Goal: Information Seeking & Learning: Learn about a topic

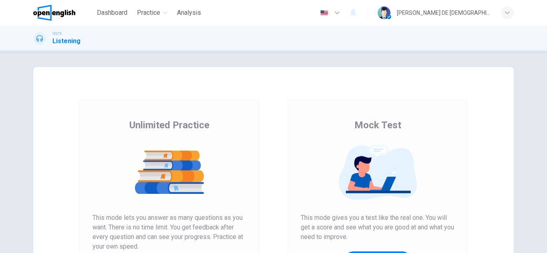
scroll to position [134, 0]
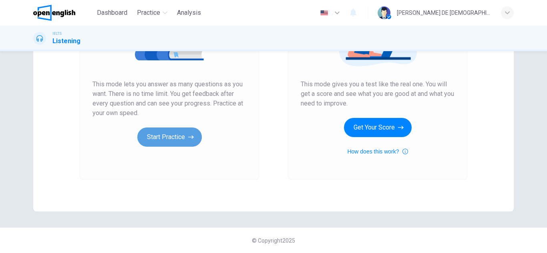
click at [153, 141] on button "Start Practice" at bounding box center [169, 137] width 64 height 19
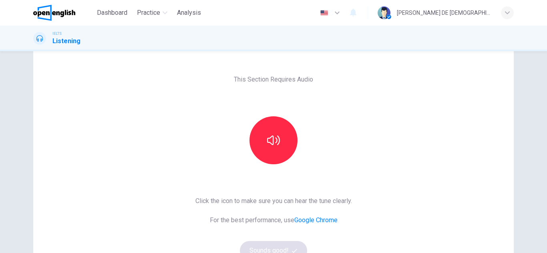
scroll to position [20, 0]
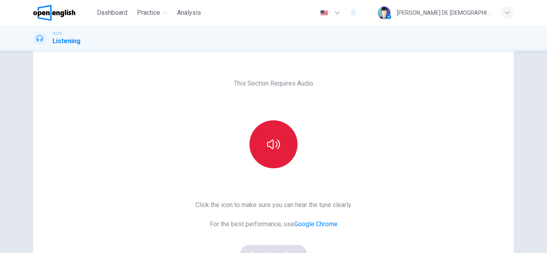
click at [262, 151] on button "button" at bounding box center [273, 144] width 48 height 48
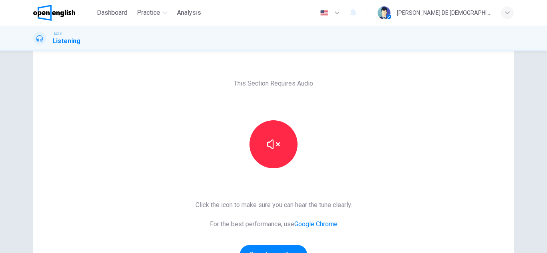
scroll to position [106, 0]
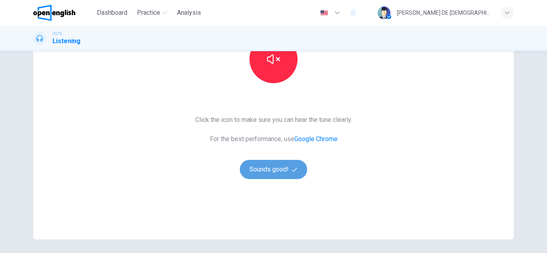
click at [251, 171] on button "Sounds good!" at bounding box center [273, 169] width 67 height 19
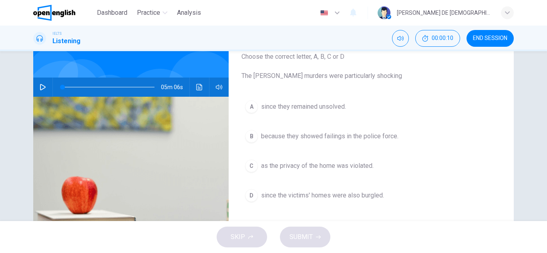
scroll to position [51, 0]
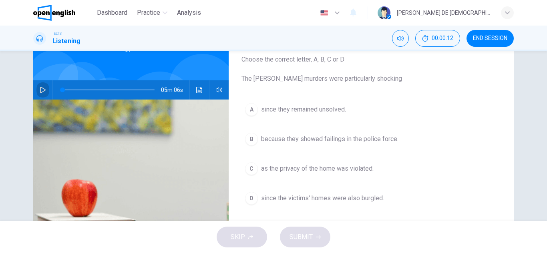
click at [37, 88] on button "button" at bounding box center [42, 89] width 13 height 19
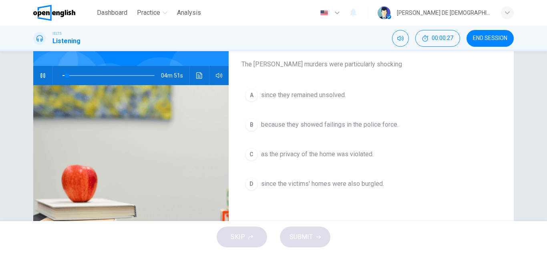
scroll to position [65, 0]
click at [43, 76] on icon "button" at bounding box center [42, 76] width 4 height 5
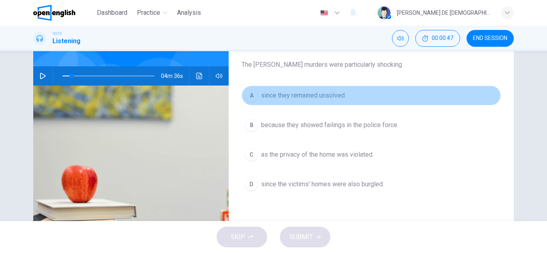
click at [311, 95] on span "since they remained unsolved." at bounding box center [303, 96] width 85 height 10
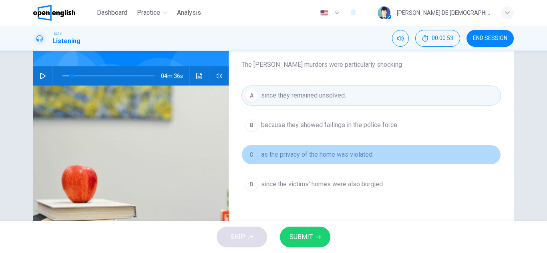
click at [288, 157] on span "as the privacy of the home was violated." at bounding box center [317, 155] width 112 height 10
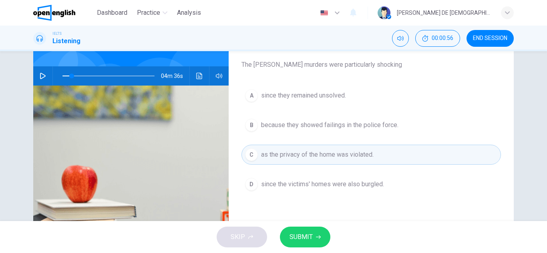
click at [47, 85] on div "04m 36s" at bounding box center [130, 75] width 195 height 19
click at [42, 73] on icon "button" at bounding box center [43, 76] width 6 height 6
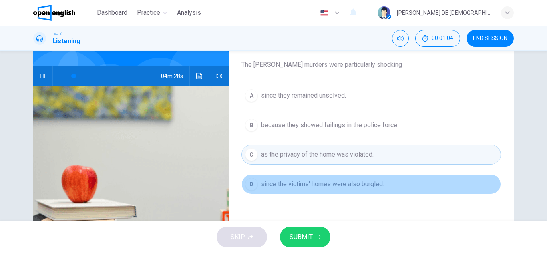
click at [329, 194] on button "D since the victims' homes were also burgled." at bounding box center [370, 185] width 259 height 20
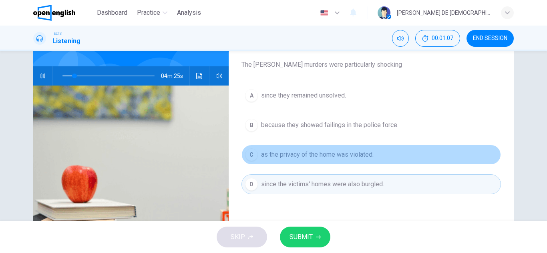
click at [321, 161] on button "C as the privacy of the home was violated." at bounding box center [370, 155] width 259 height 20
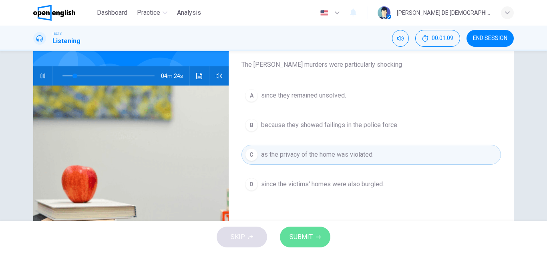
click at [304, 235] on span "SUBMIT" at bounding box center [300, 237] width 23 height 11
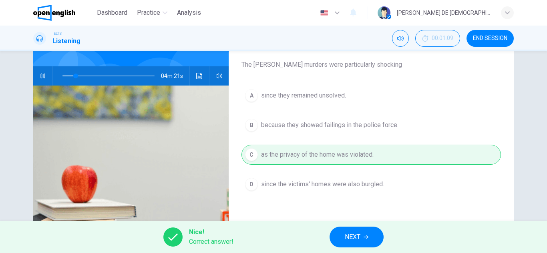
click at [356, 247] on button "NEXT" at bounding box center [356, 237] width 54 height 21
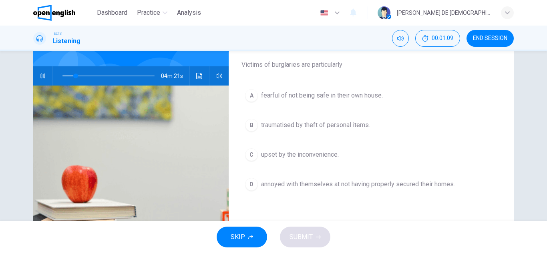
click at [356, 247] on div "SKIP SUBMIT" at bounding box center [273, 237] width 547 height 32
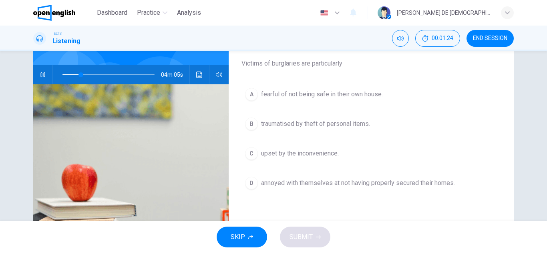
click at [343, 188] on span "annoyed with themselves at not having properly secured their homes." at bounding box center [358, 184] width 194 height 10
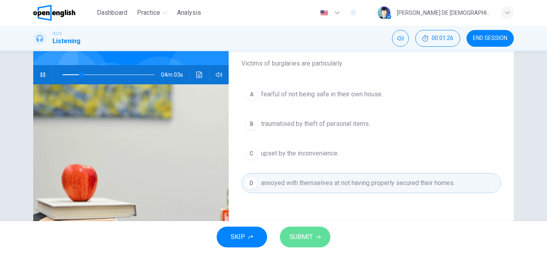
click at [304, 231] on button "SUBMIT" at bounding box center [305, 237] width 50 height 21
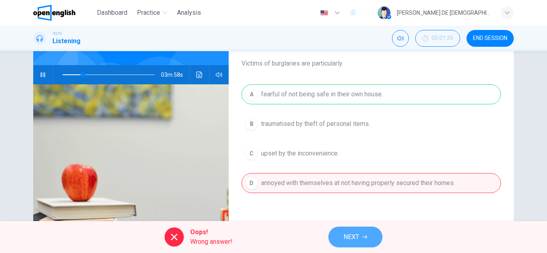
click at [345, 229] on button "NEXT" at bounding box center [355, 237] width 54 height 21
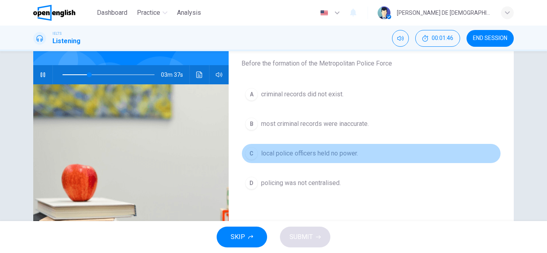
click at [286, 159] on button "C local police officers held no power." at bounding box center [370, 154] width 259 height 20
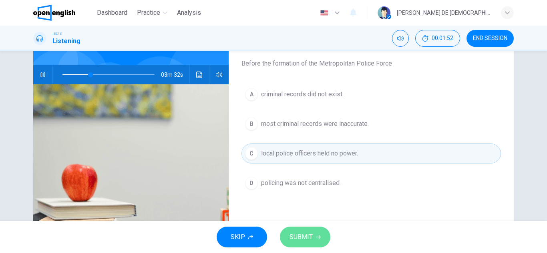
click at [304, 233] on span "SUBMIT" at bounding box center [300, 237] width 23 height 11
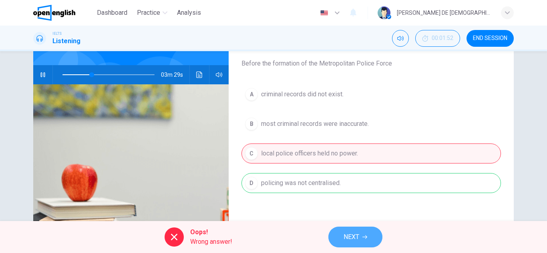
click at [352, 240] on span "NEXT" at bounding box center [351, 237] width 16 height 11
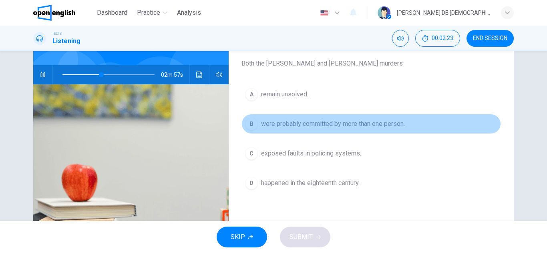
click at [298, 124] on span "were probably committed by more than one person." at bounding box center [333, 124] width 144 height 10
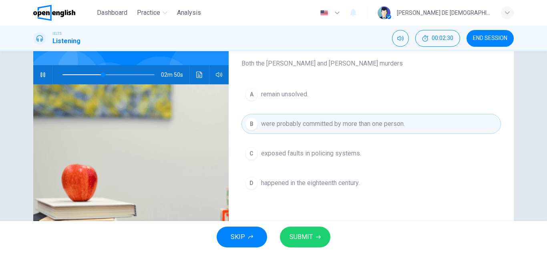
click at [301, 161] on button "C exposed faults in policing systems." at bounding box center [370, 154] width 259 height 20
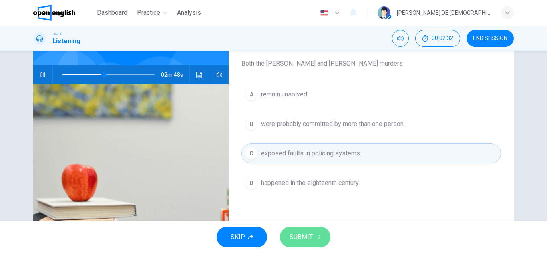
click at [307, 236] on span "SUBMIT" at bounding box center [300, 237] width 23 height 11
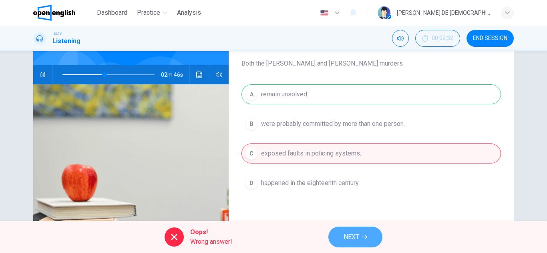
click at [341, 238] on button "NEXT" at bounding box center [355, 237] width 54 height 21
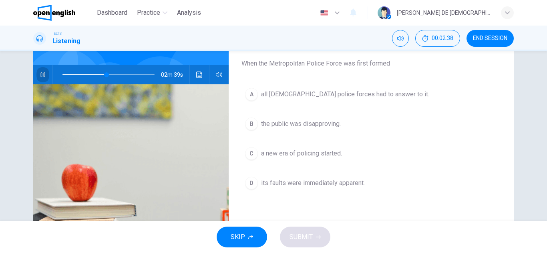
click at [45, 68] on button "button" at bounding box center [42, 74] width 13 height 19
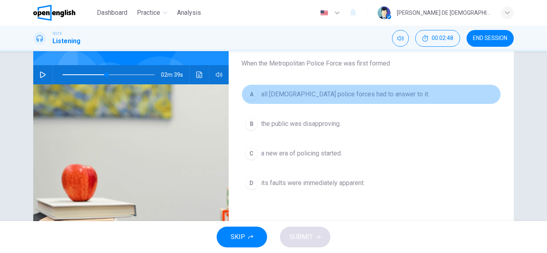
click at [279, 98] on span "all [DEMOGRAPHIC_DATA] police forces had to answer to it." at bounding box center [345, 95] width 168 height 10
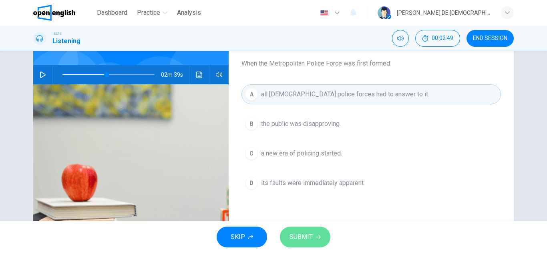
click at [298, 233] on span "SUBMIT" at bounding box center [300, 237] width 23 height 11
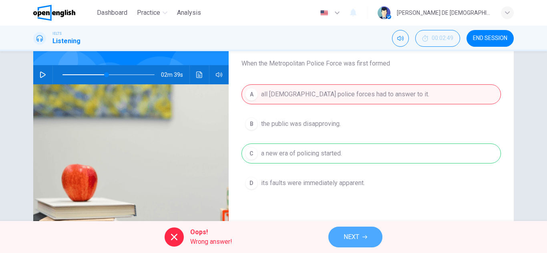
click at [354, 242] on span "NEXT" at bounding box center [351, 237] width 16 height 11
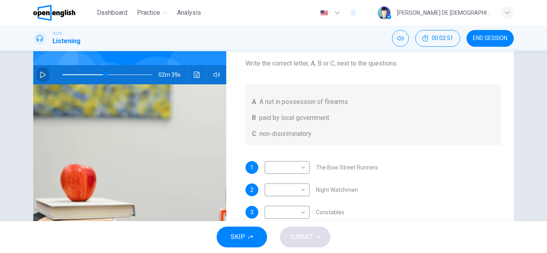
click at [40, 75] on icon "button" at bounding box center [43, 75] width 6 height 6
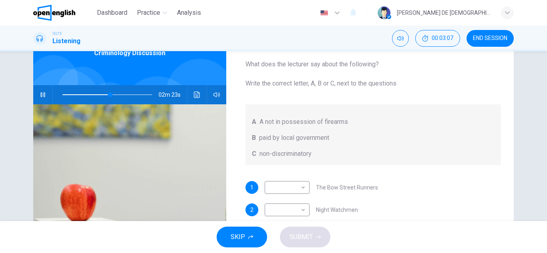
scroll to position [47, 0]
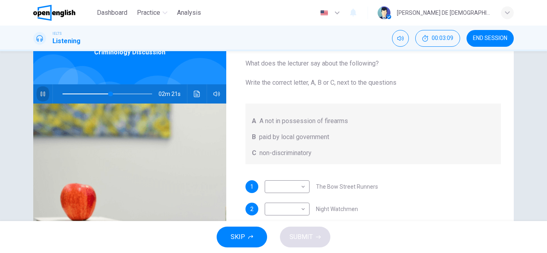
click at [38, 85] on button "button" at bounding box center [42, 93] width 13 height 19
type input "**"
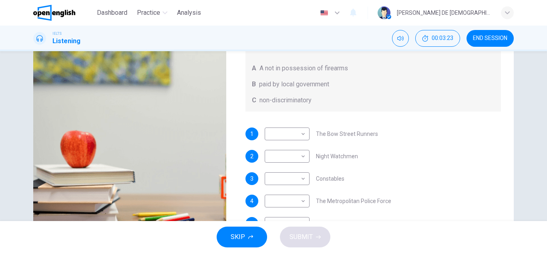
scroll to position [99, 0]
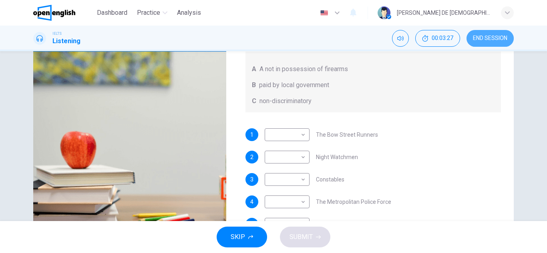
click at [481, 36] on span "END SESSION" at bounding box center [490, 38] width 34 height 6
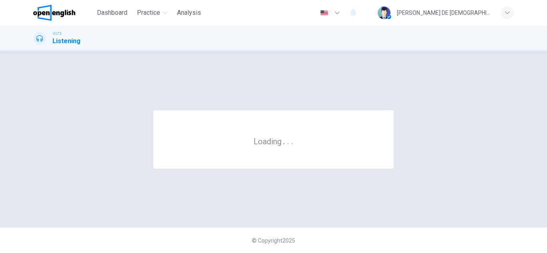
scroll to position [0, 0]
